Goal: Find specific page/section: Find specific page/section

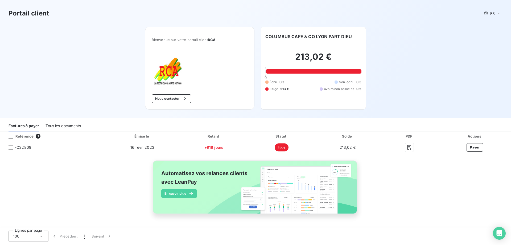
click at [476, 181] on div "Référence 1 Émise le Retard Statut Solde PDF Actions FC32809 16 févr. 2023 +918…" at bounding box center [255, 178] width 511 height 94
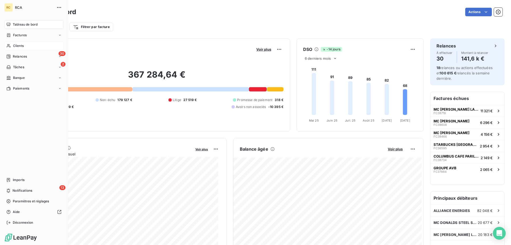
click at [20, 44] on span "Clients" at bounding box center [18, 45] width 11 height 5
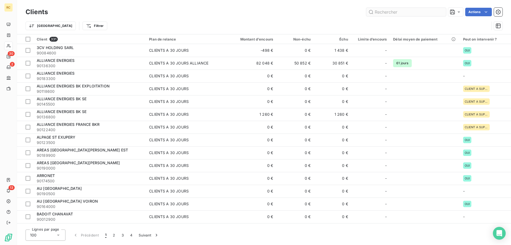
click at [383, 12] on input "text" at bounding box center [406, 12] width 80 height 9
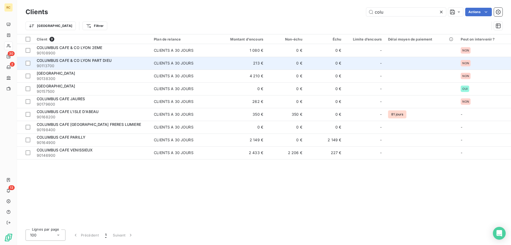
type input "colu"
click at [79, 60] on span "COLUMBUS CAFE & CO LYON PART DIEU" at bounding box center [74, 60] width 75 height 5
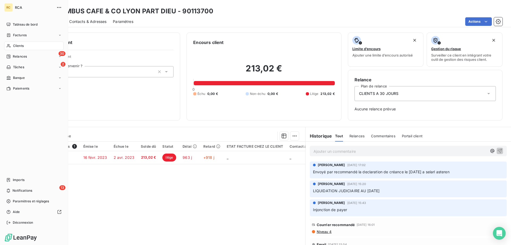
click at [15, 49] on div "Clients" at bounding box center [33, 46] width 59 height 9
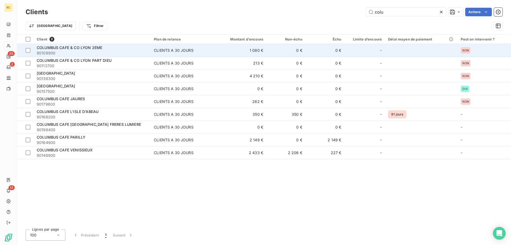
click at [75, 50] on span "90108900" at bounding box center [92, 52] width 111 height 5
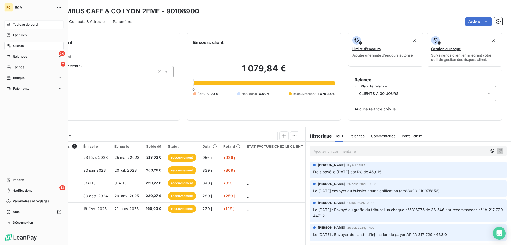
click at [30, 23] on span "Tableau de bord" at bounding box center [25, 24] width 25 height 5
